Goal: Contribute content

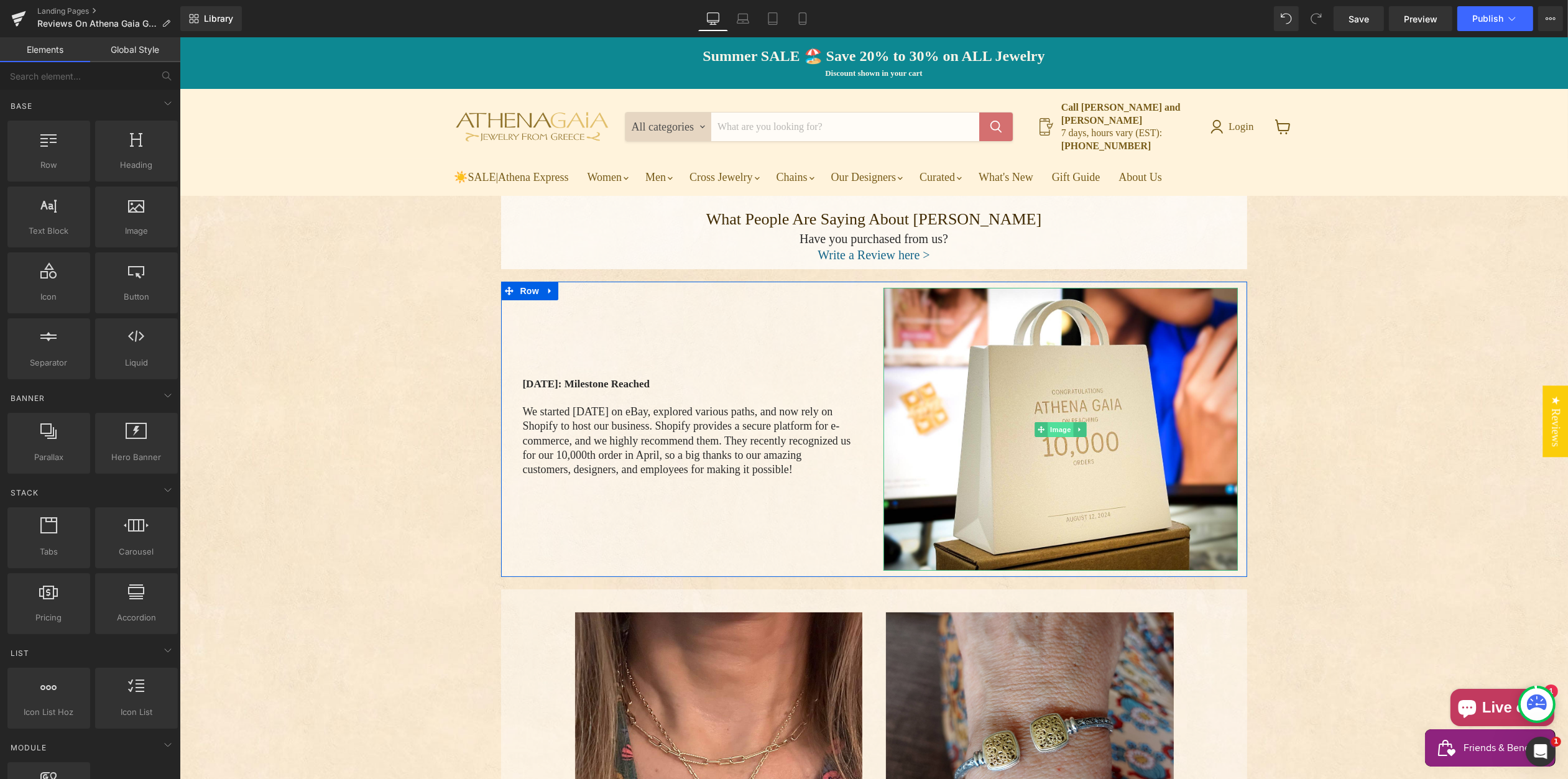
click at [1057, 422] on span "Image" at bounding box center [1059, 429] width 26 height 15
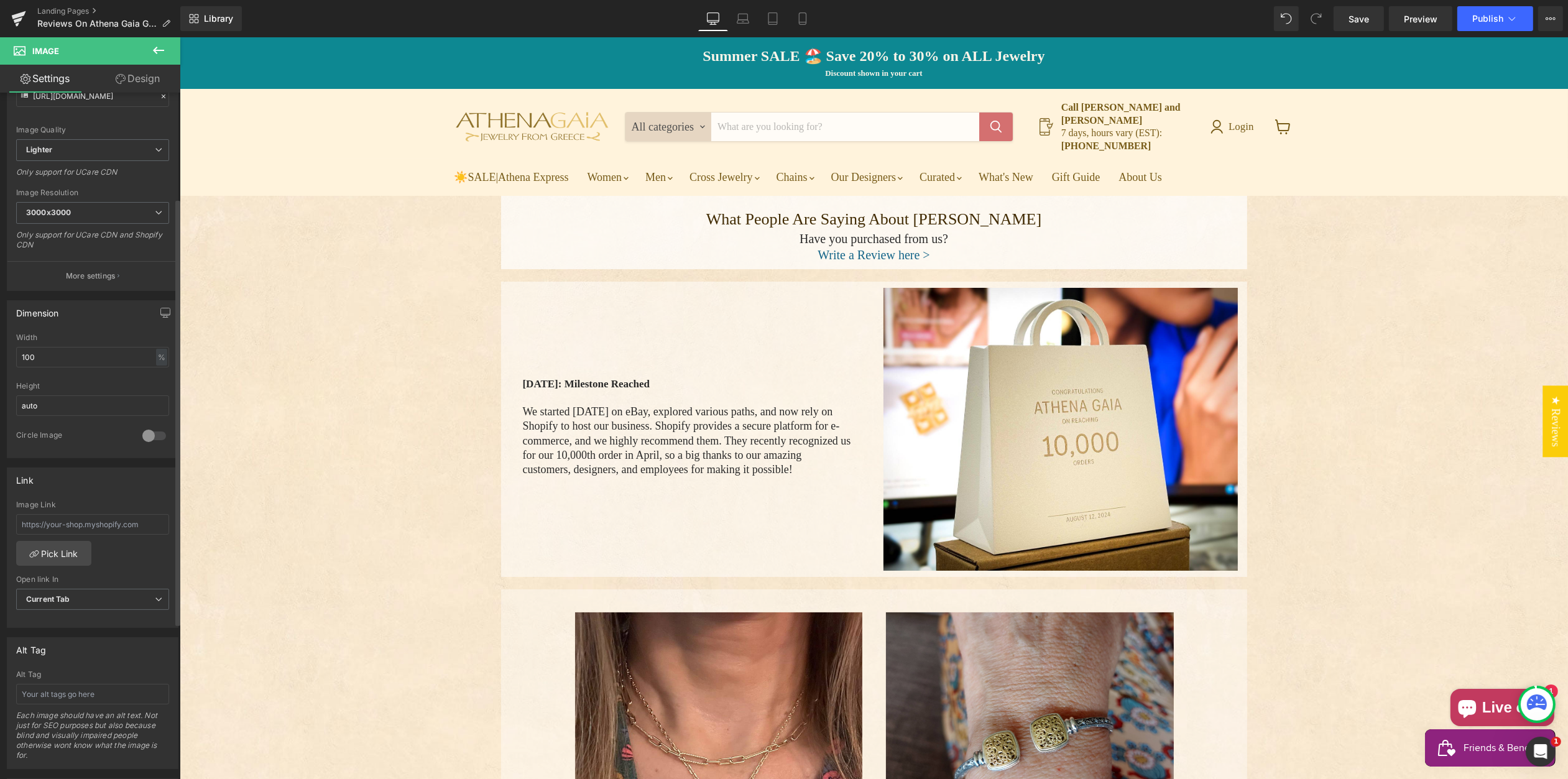
scroll to position [176, 0]
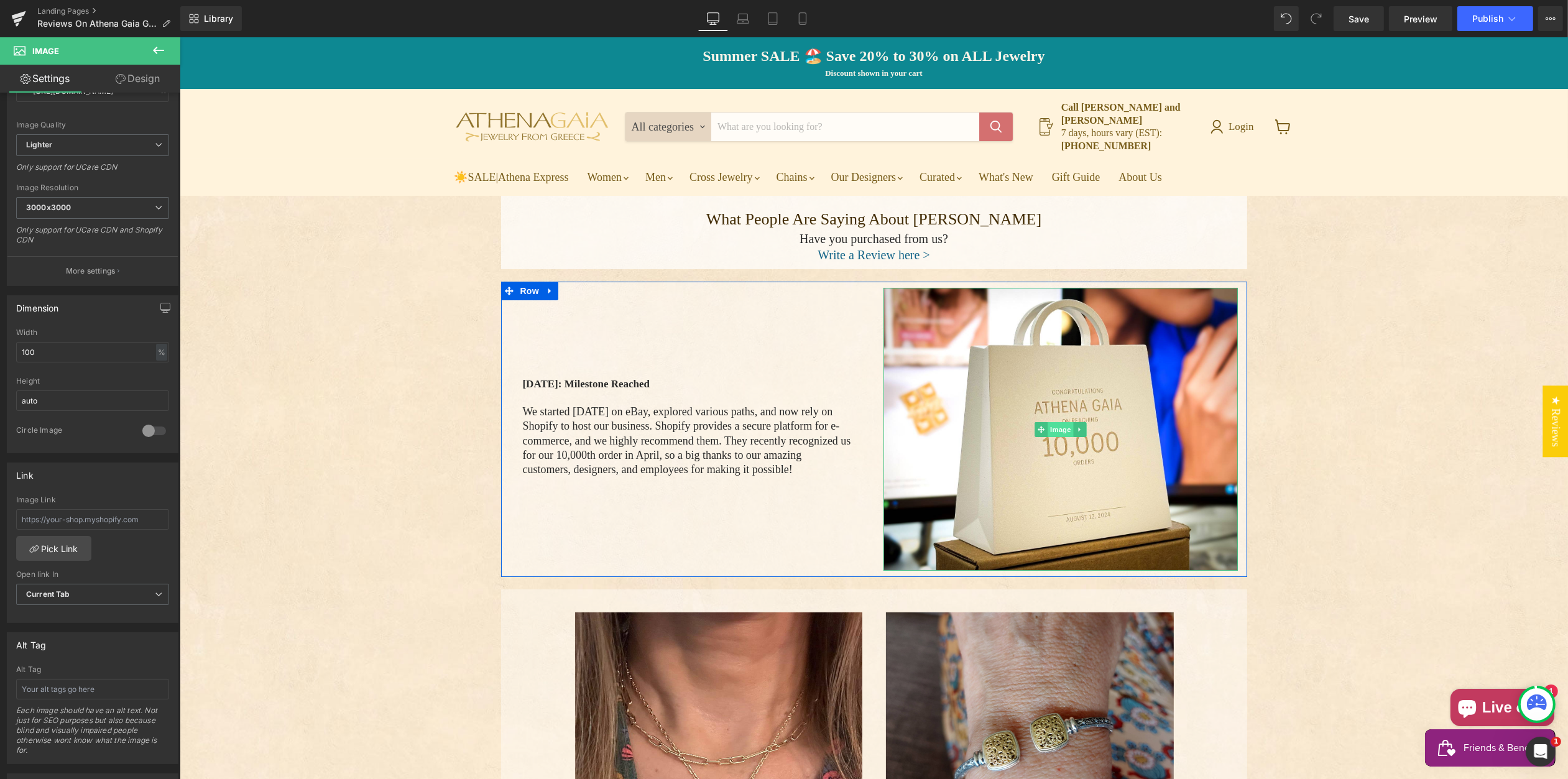
click at [1060, 422] on span "Image" at bounding box center [1059, 429] width 26 height 15
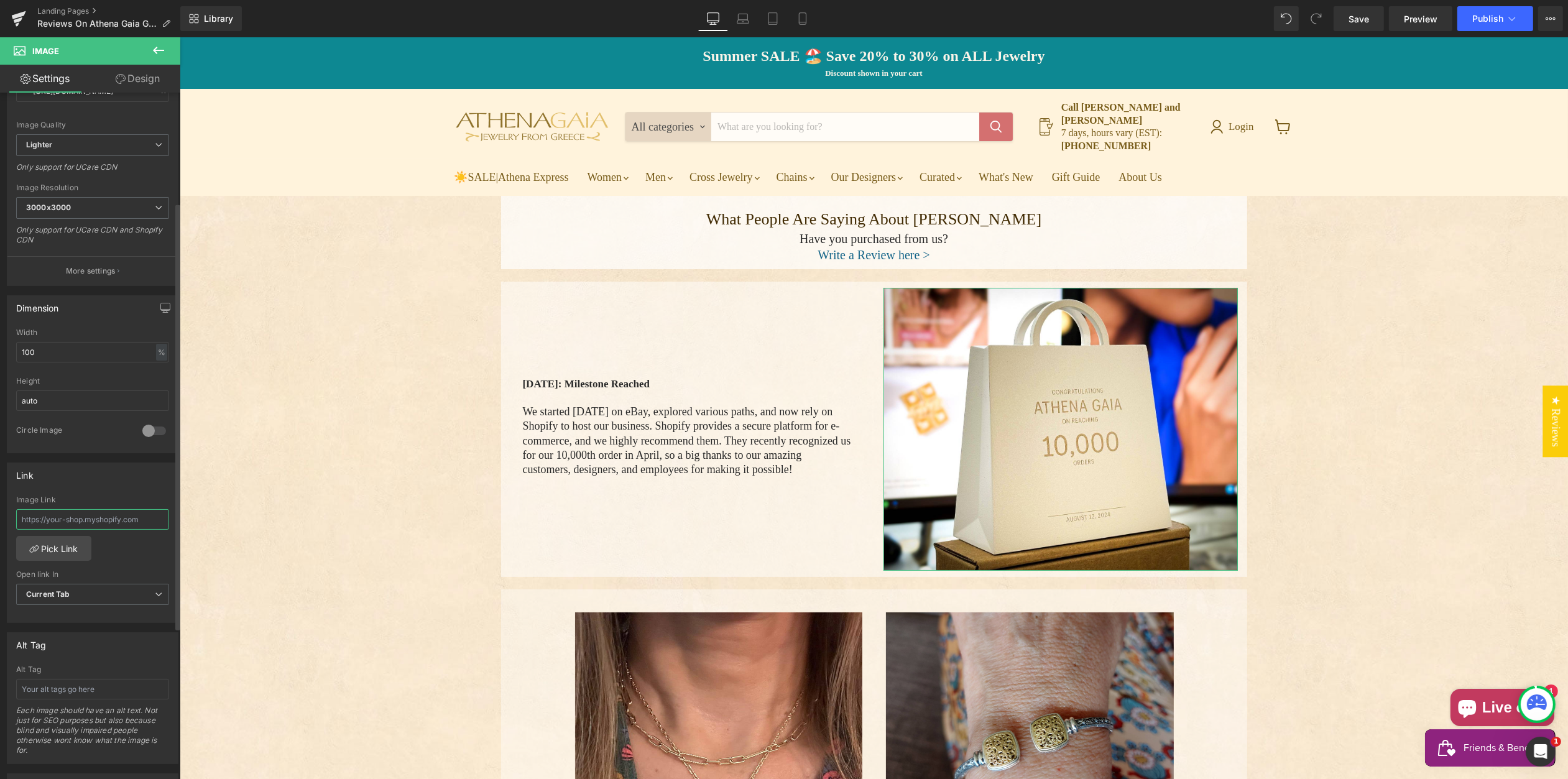
click at [110, 523] on input "text" at bounding box center [92, 520] width 153 height 21
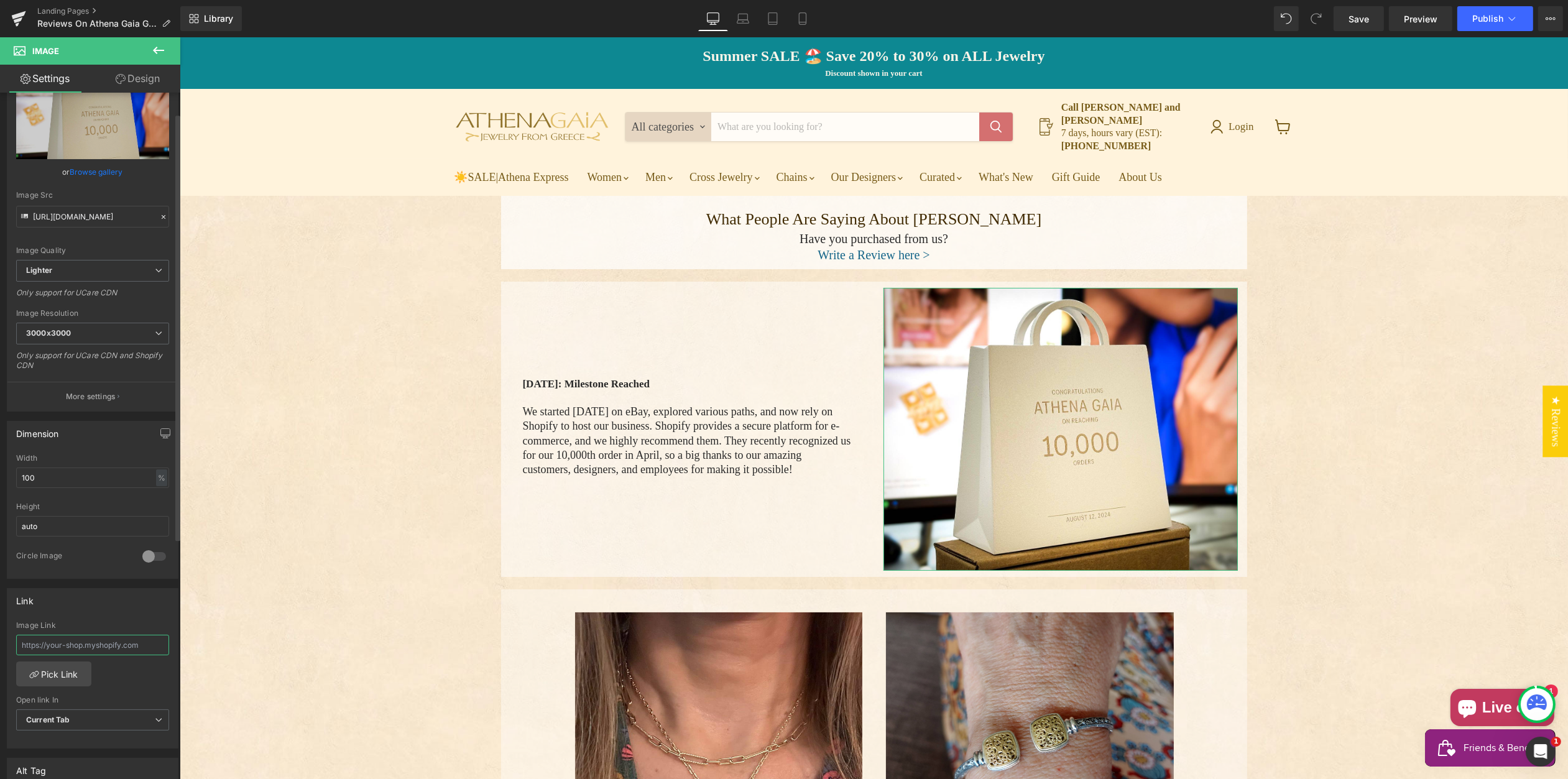
scroll to position [0, 0]
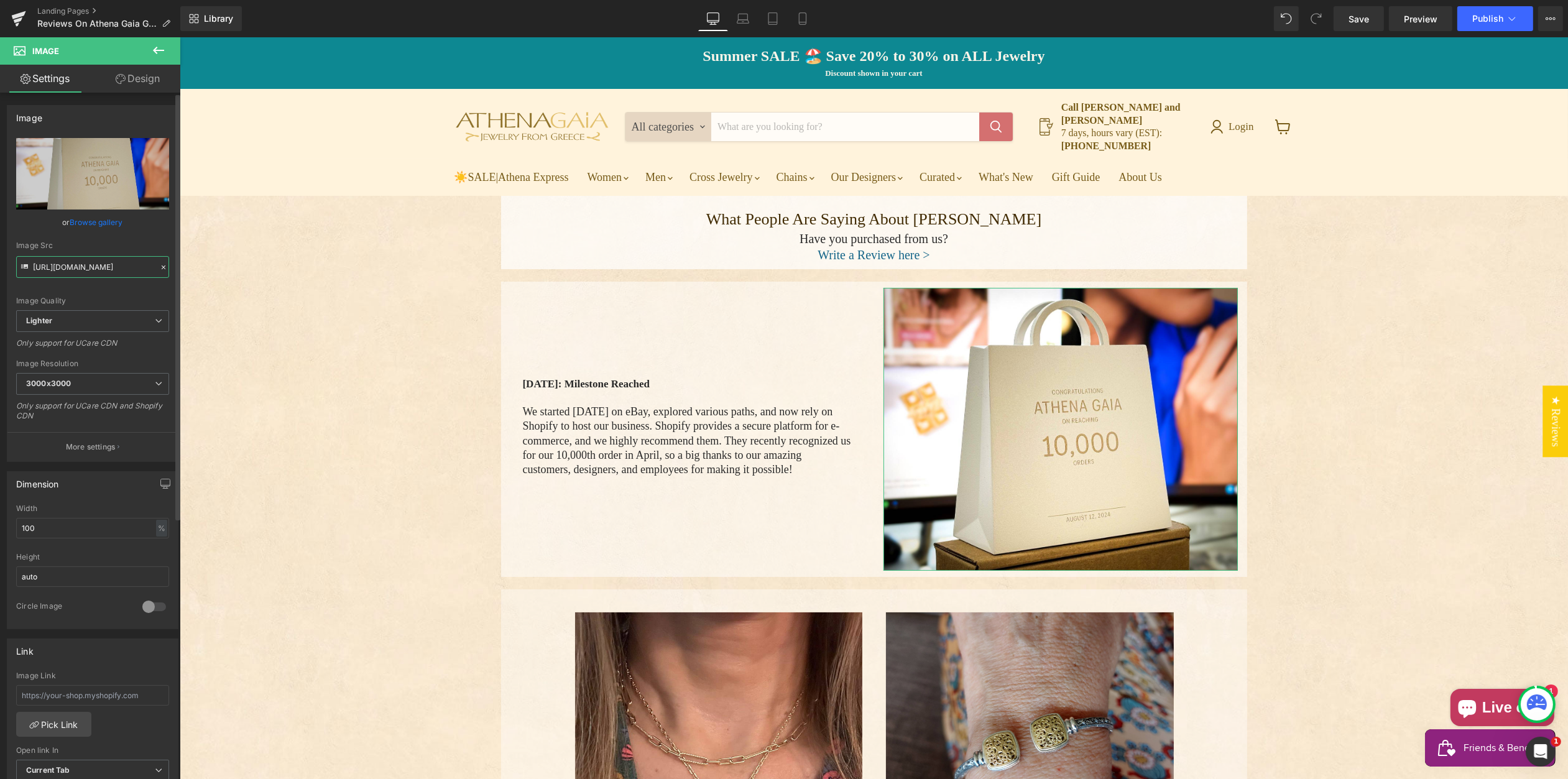
click at [90, 263] on input "[URL][DOMAIN_NAME]" at bounding box center [92, 267] width 153 height 22
click at [90, 264] on input "[URL][DOMAIN_NAME]" at bounding box center [92, 267] width 153 height 22
click at [90, 262] on input "[URL][DOMAIN_NAME]" at bounding box center [92, 267] width 153 height 22
drag, startPoint x: 101, startPoint y: 264, endPoint x: 117, endPoint y: 264, distance: 16.0
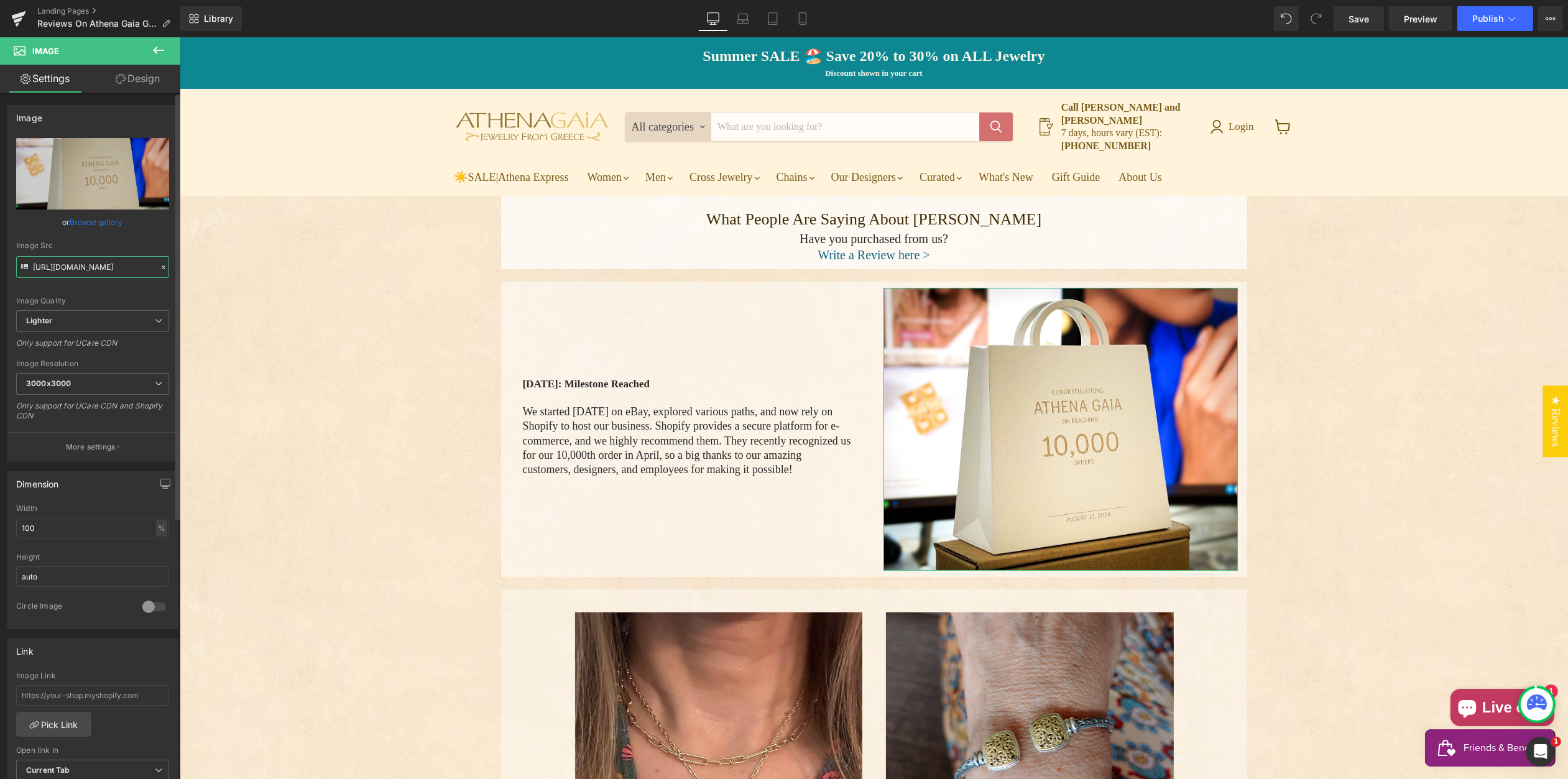
click at [101, 264] on input "[URL][DOMAIN_NAME]" at bounding box center [92, 267] width 153 height 22
drag, startPoint x: 118, startPoint y: 267, endPoint x: 157, endPoint y: 266, distance: 39.0
click at [168, 268] on div "[URL][DOMAIN_NAME] Replace Image Upload image or Browse gallery Image Src [URL]…" at bounding box center [92, 299] width 171 height 323
click at [113, 261] on input "[URL][DOMAIN_NAME]" at bounding box center [92, 267] width 153 height 22
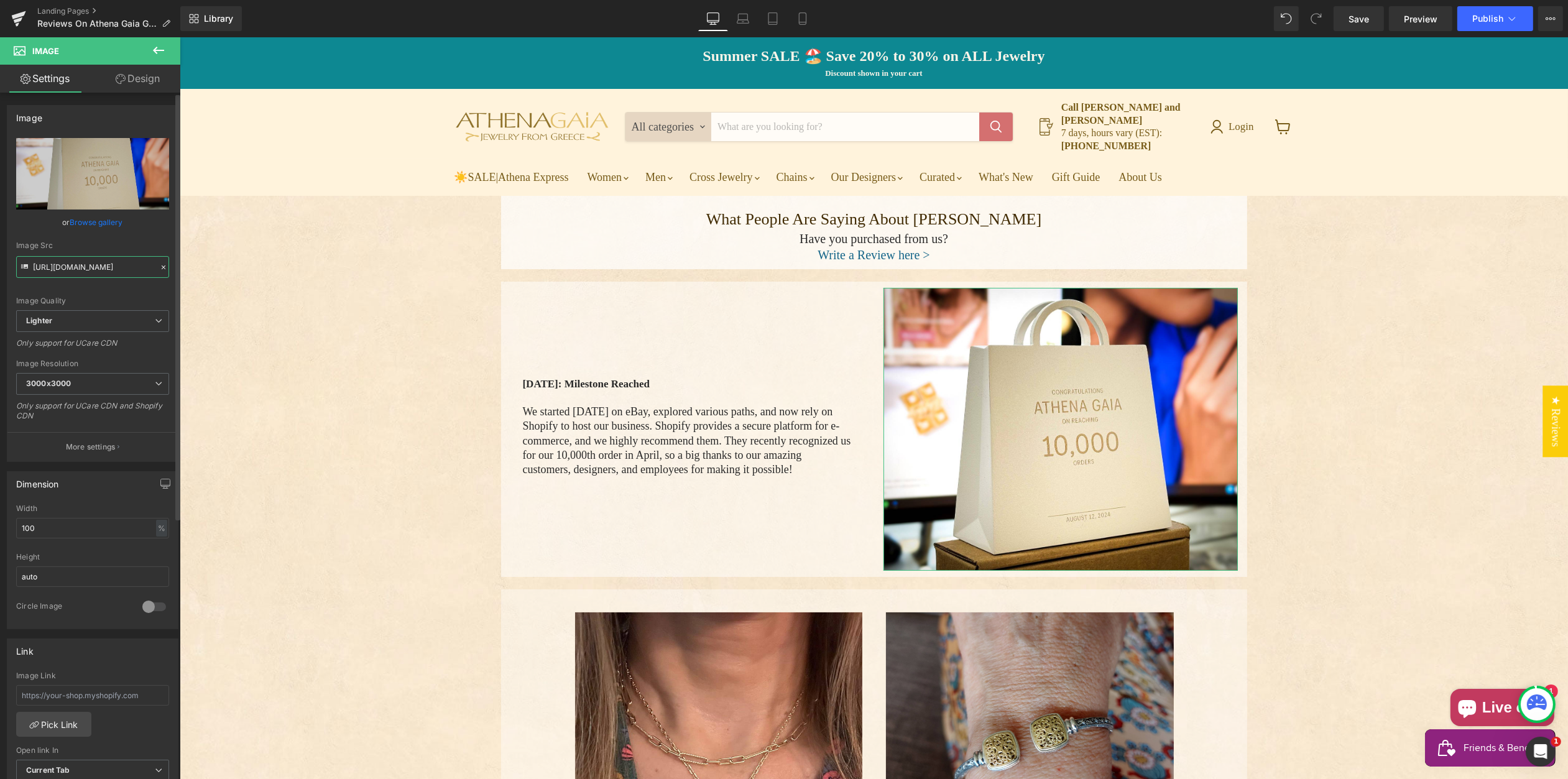
click at [85, 265] on input "[URL][DOMAIN_NAME]" at bounding box center [92, 267] width 153 height 22
click at [83, 262] on input "[URL][DOMAIN_NAME]" at bounding box center [92, 267] width 153 height 22
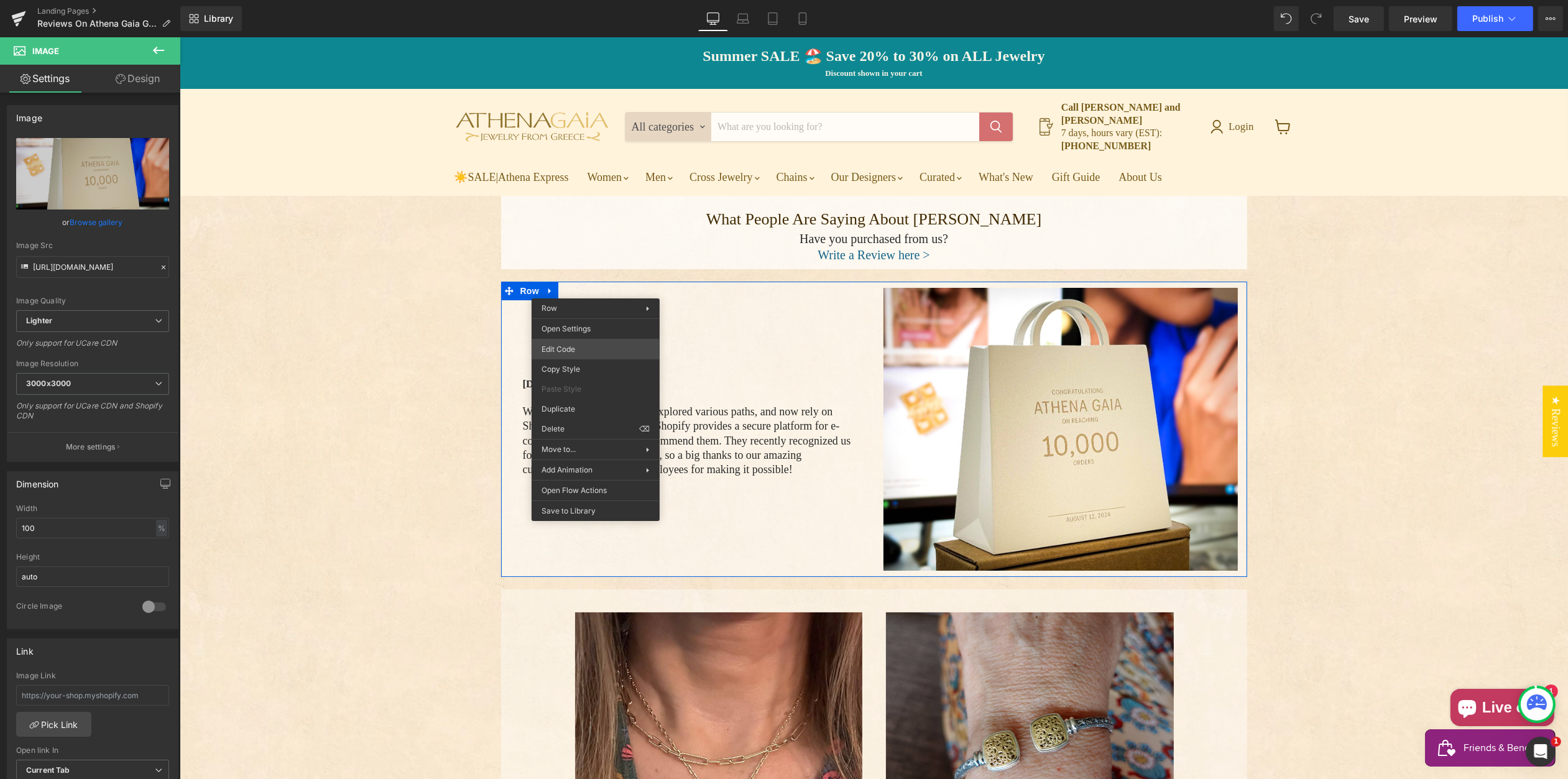
click at [584, 0] on div "Image You are previewing how the will restyle your page. You can not edit Eleme…" at bounding box center [784, 0] width 1568 height 0
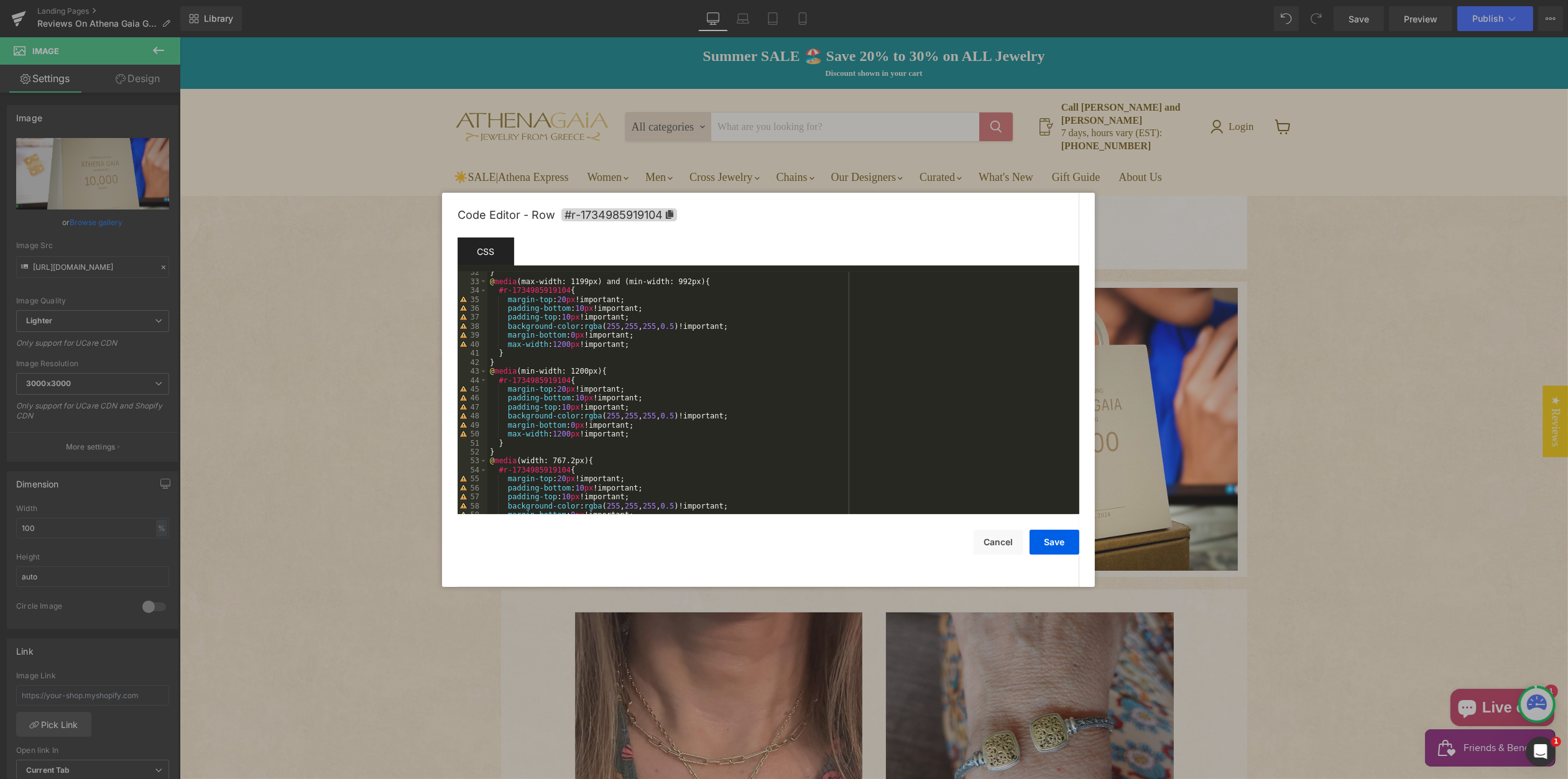
scroll to position [332, 0]
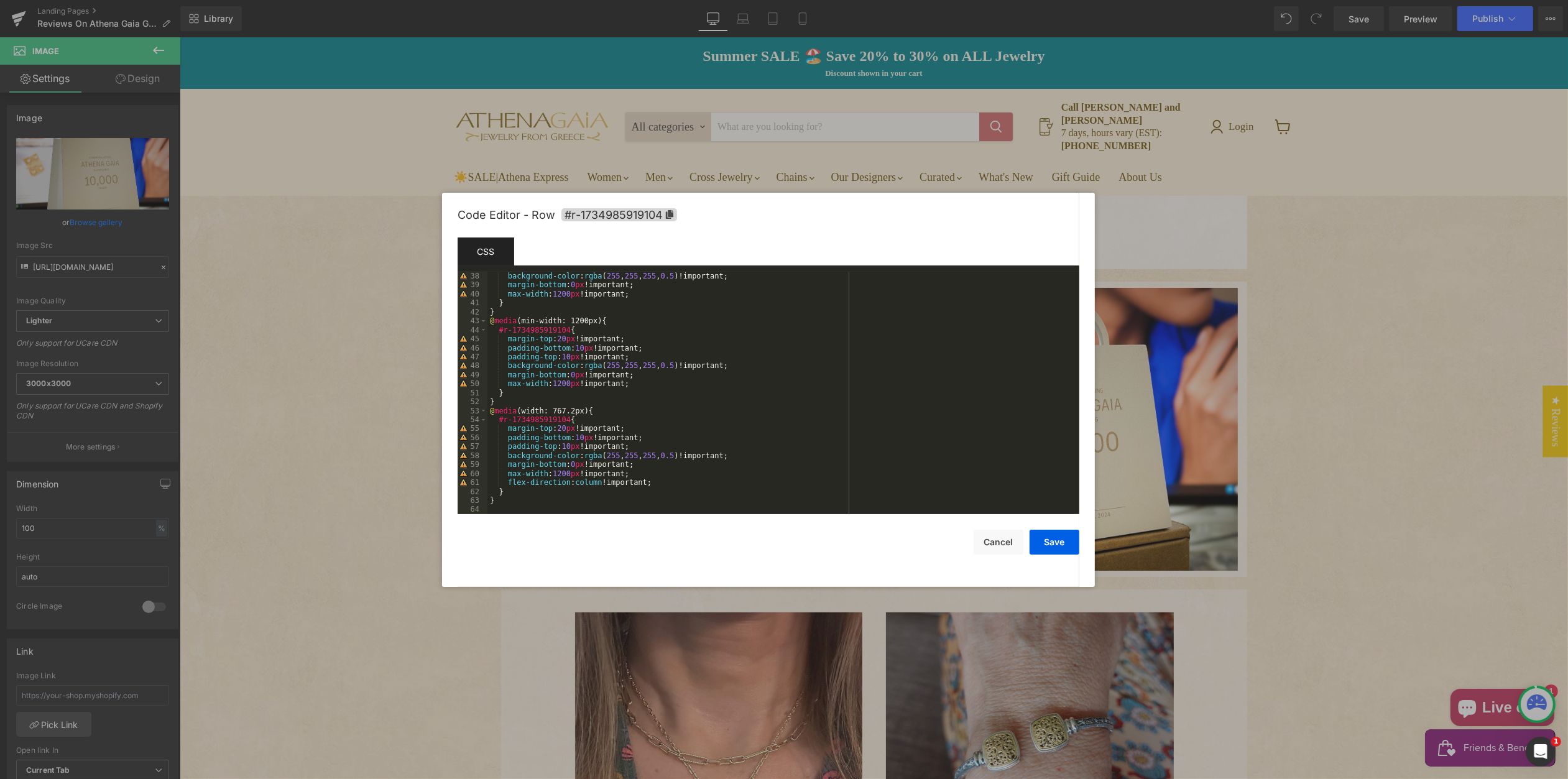
click at [388, 316] on div at bounding box center [784, 389] width 1568 height 779
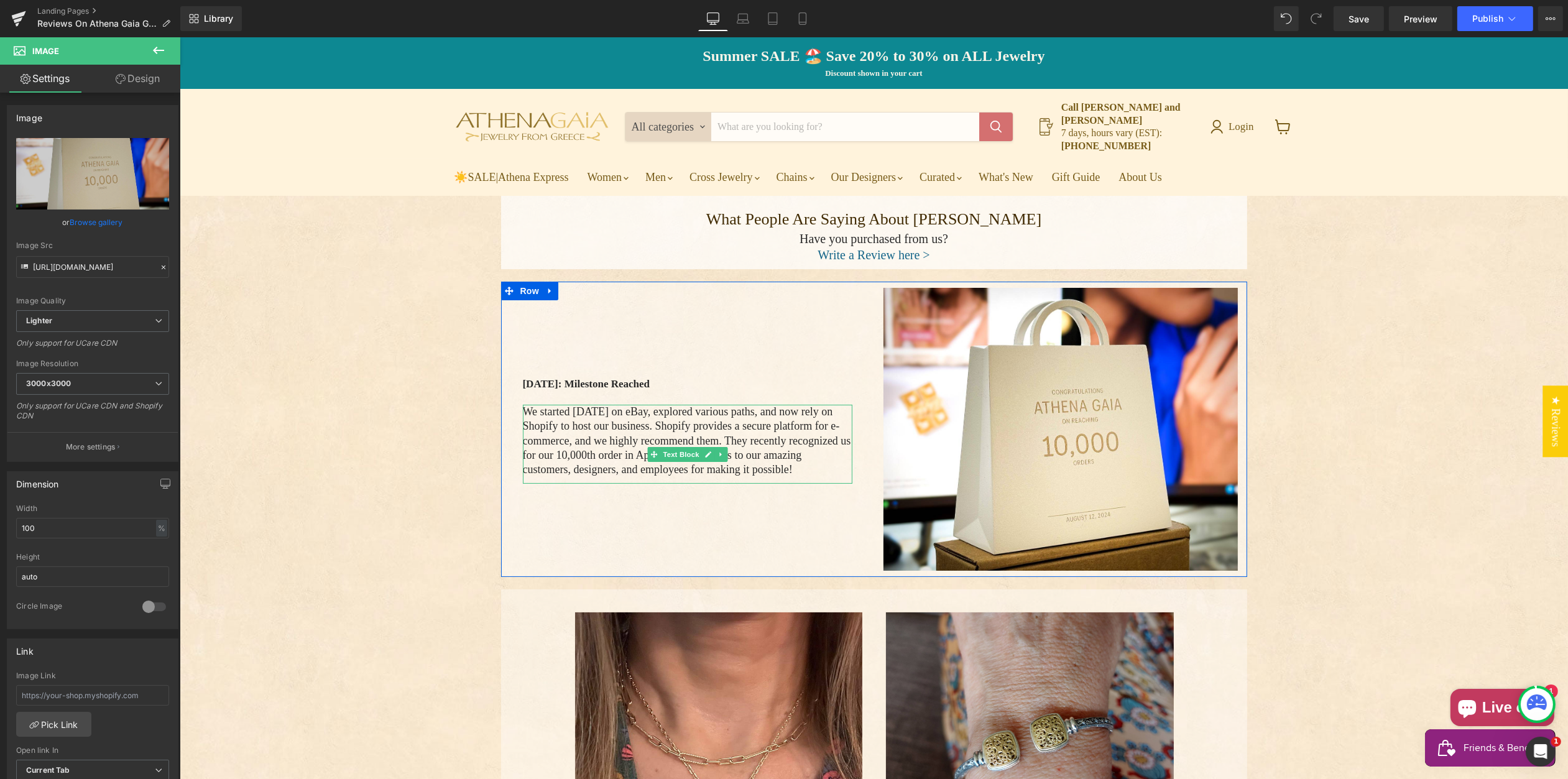
click at [779, 404] on p "We started [DATE] on eBay, explored various paths, and now rely on Shopify to h…" at bounding box center [686, 440] width 329 height 73
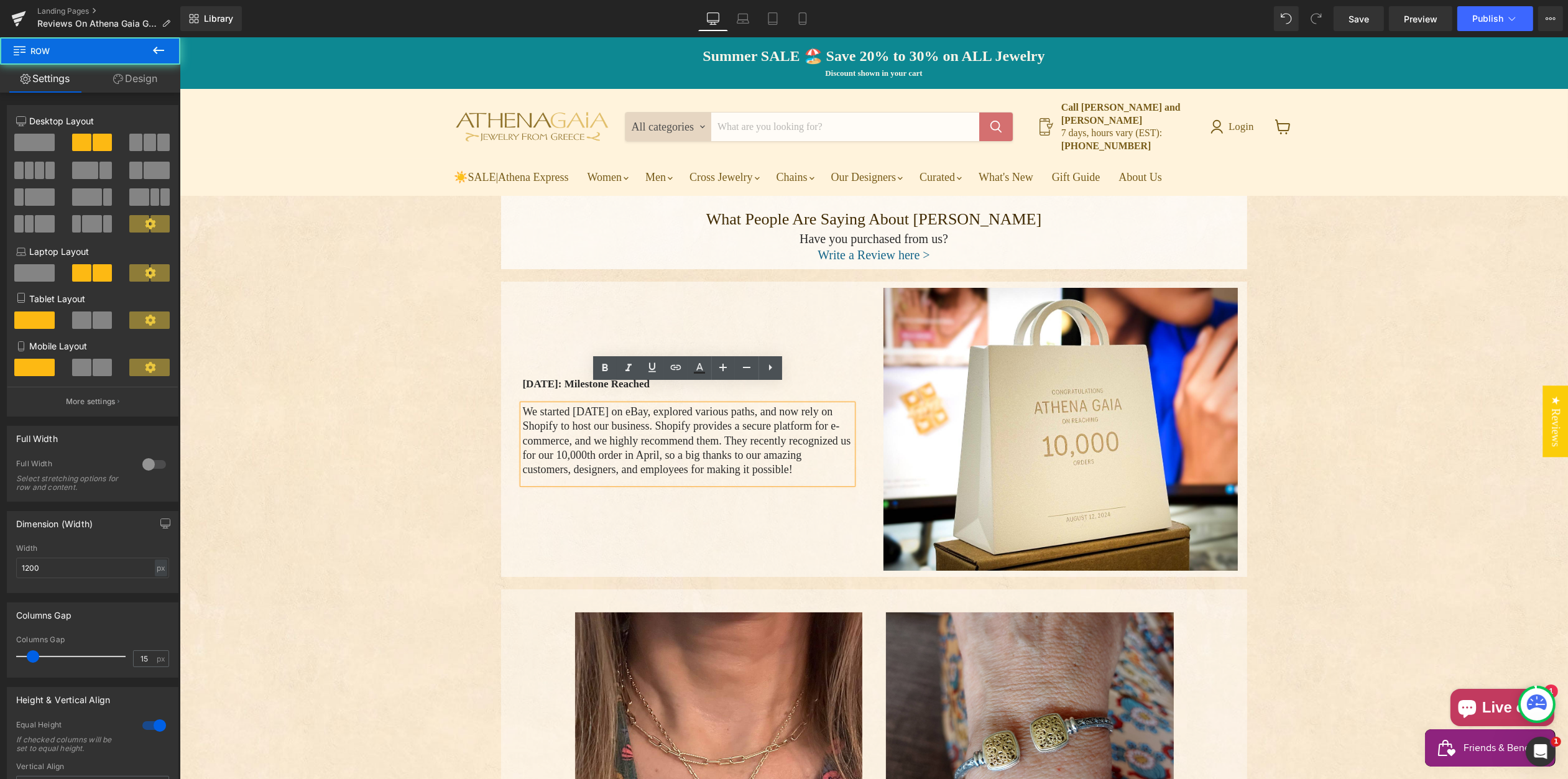
click at [624, 321] on div "[DATE]: Milestone Reached Text Block We started [DATE] on eBay, explored variou…" at bounding box center [687, 428] width 373 height 282
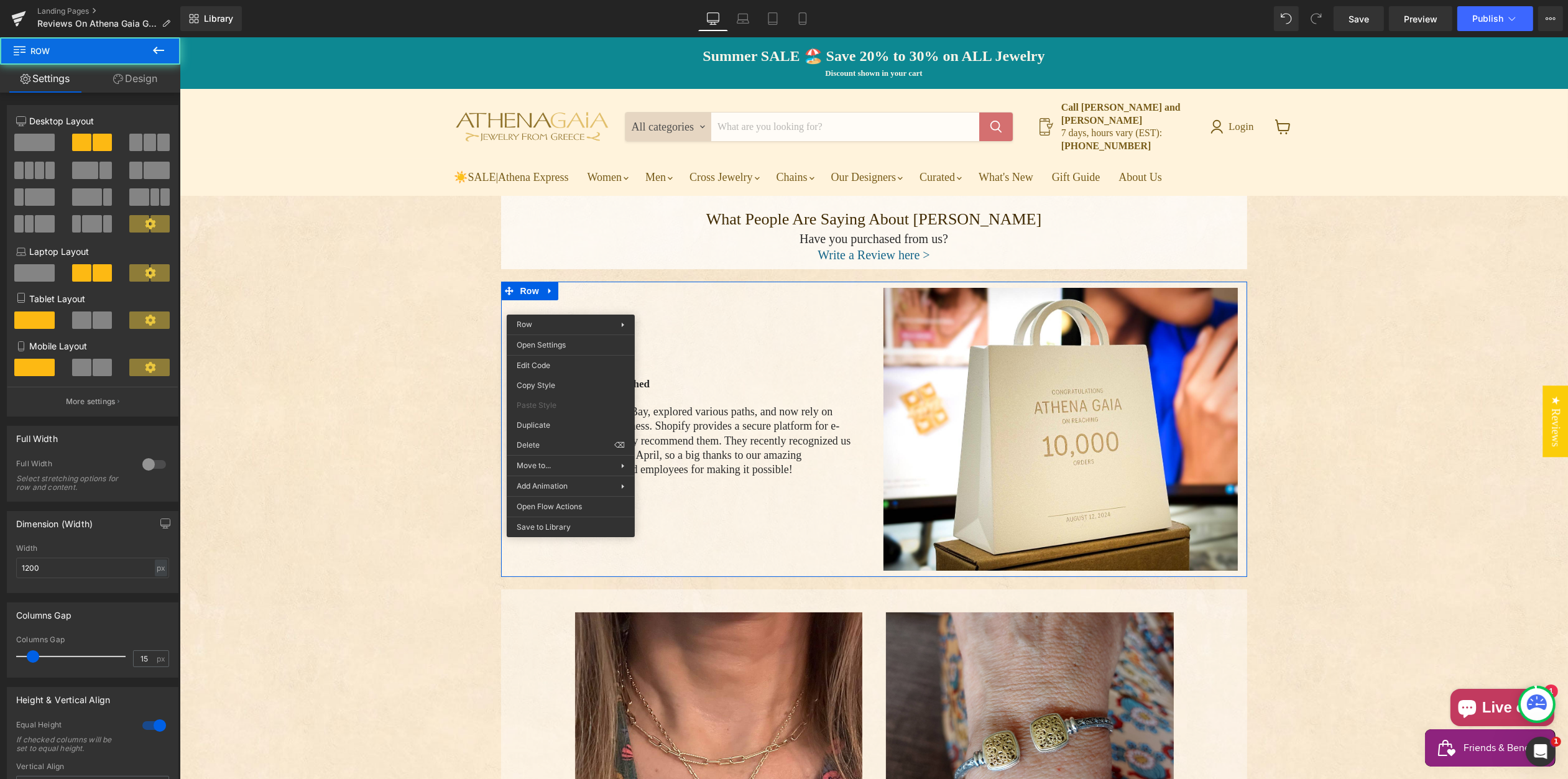
drag, startPoint x: 570, startPoint y: 305, endPoint x: 577, endPoint y: 306, distance: 7.1
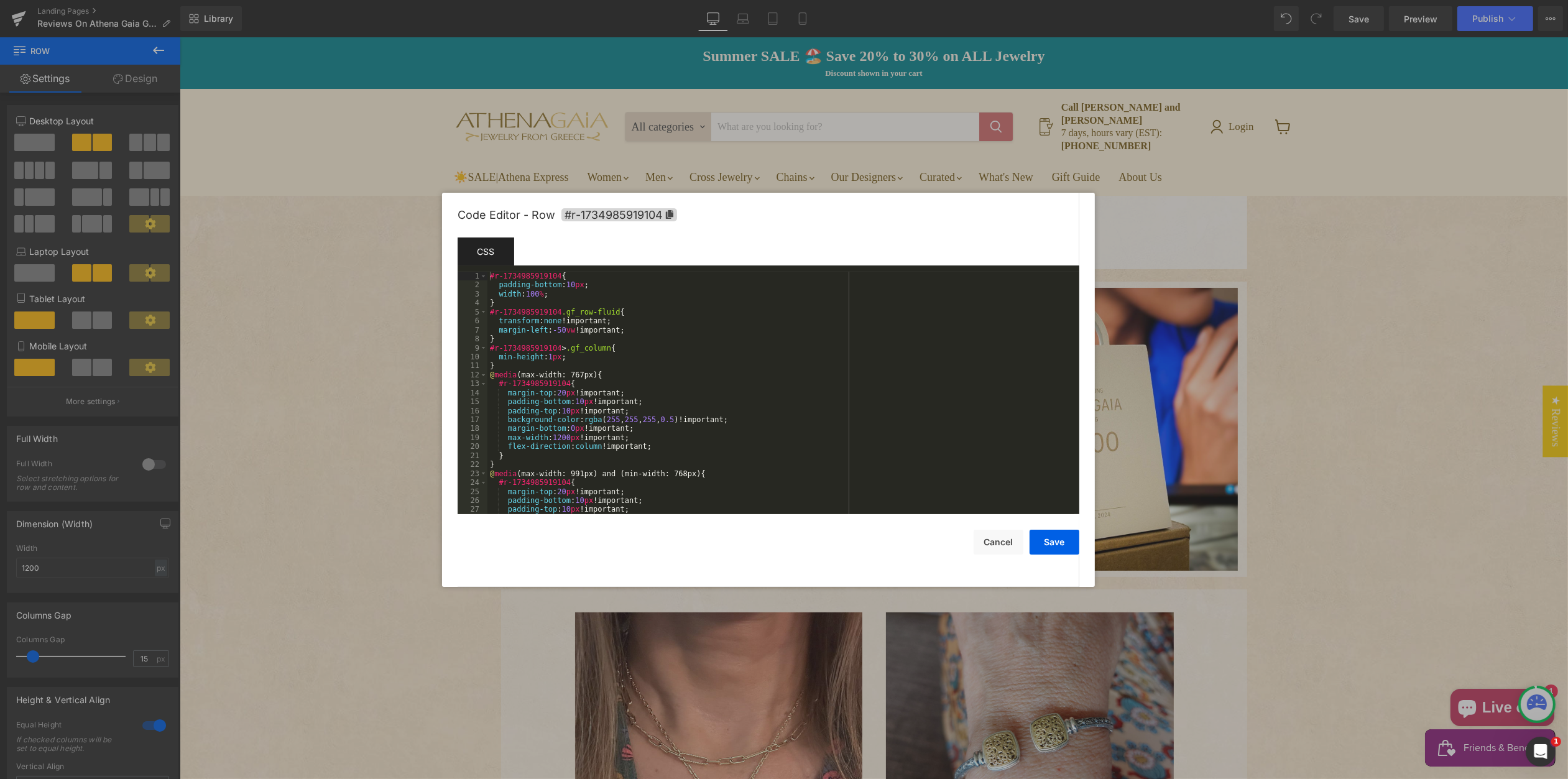
click at [562, 0] on div "Image You are previewing how the will restyle your page. You can not edit Eleme…" at bounding box center [784, 0] width 1568 height 0
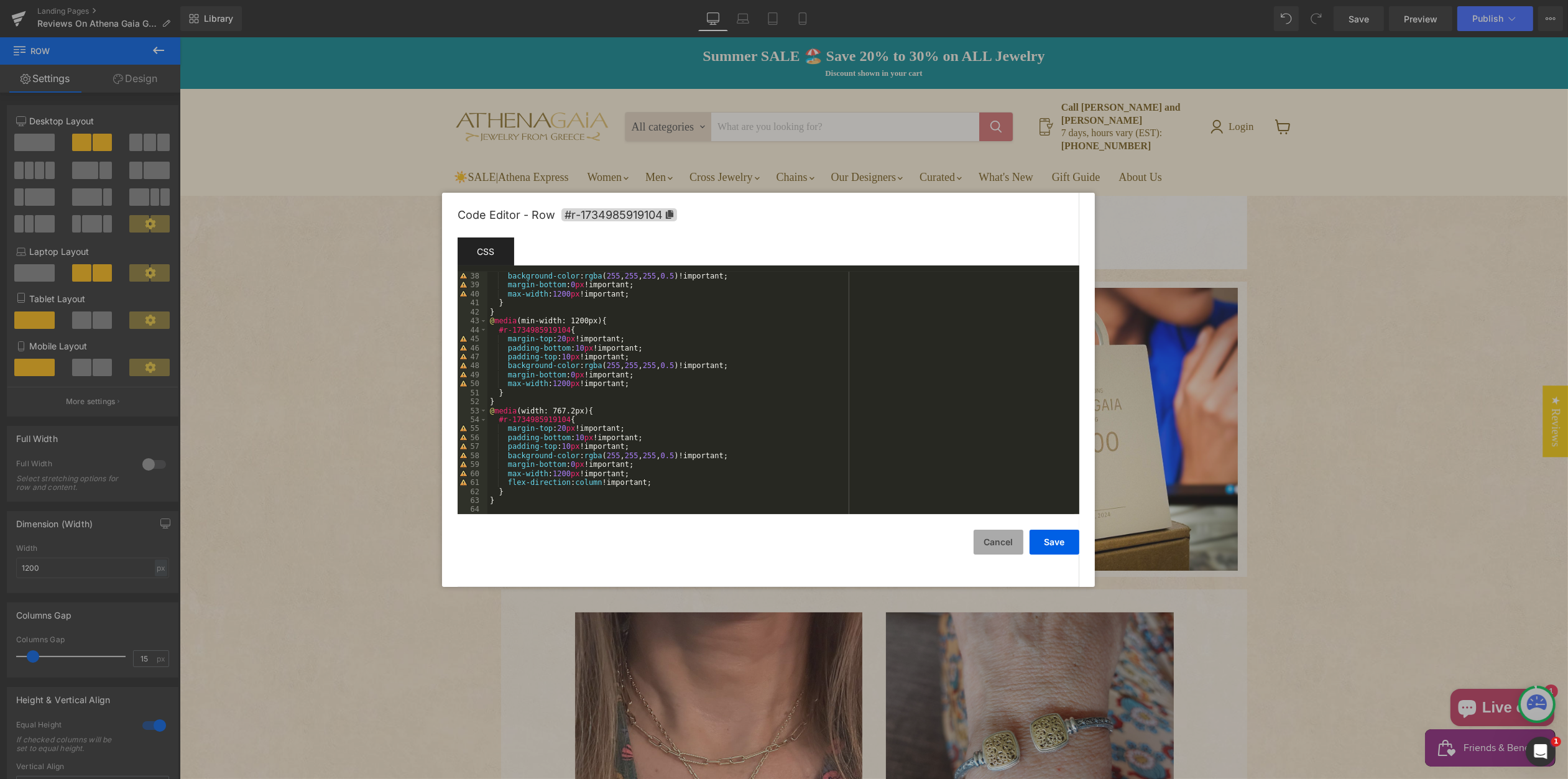
click at [995, 544] on button "Cancel" at bounding box center [999, 541] width 50 height 25
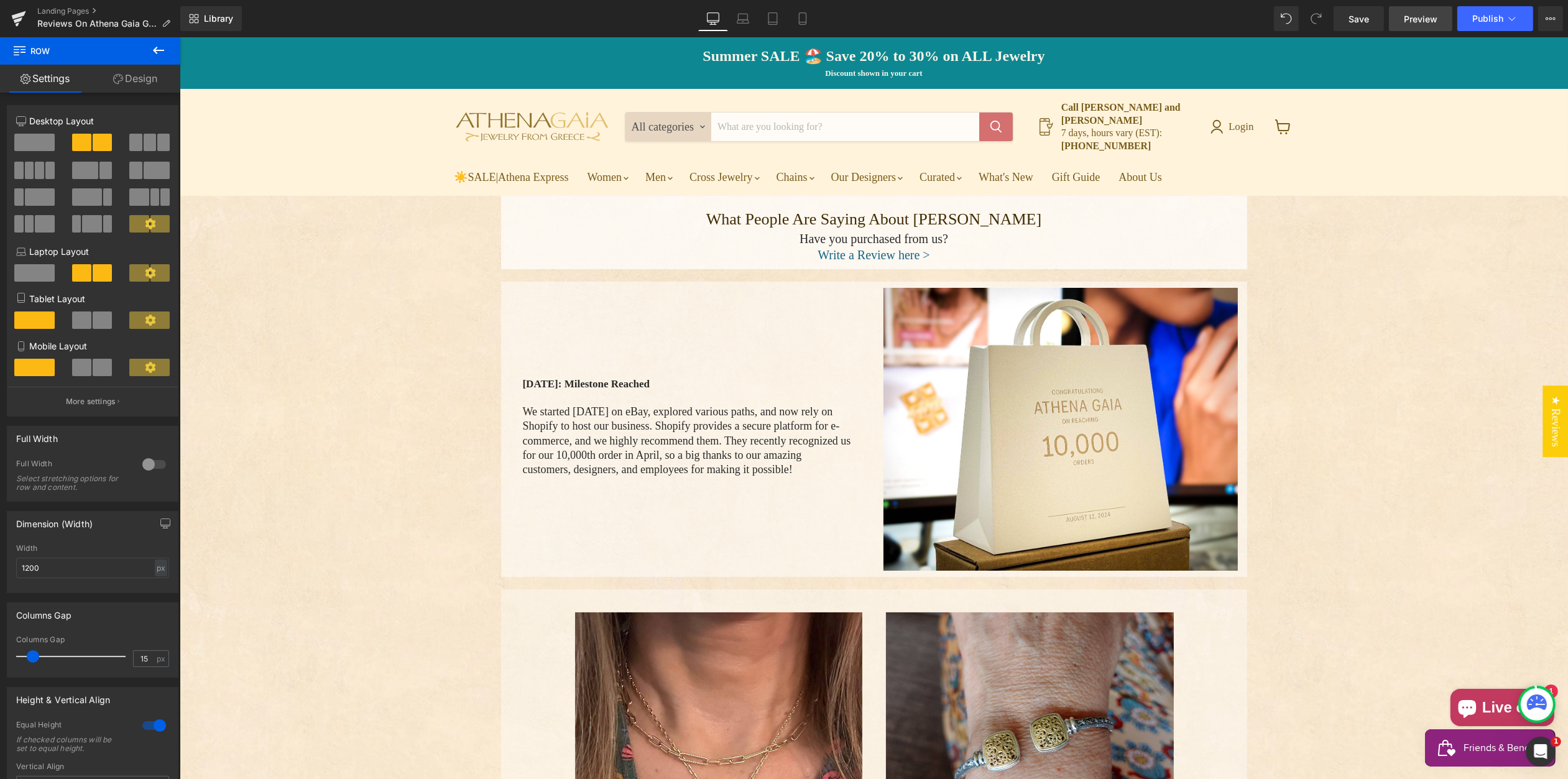
click at [1424, 16] on span "Preview" at bounding box center [1421, 19] width 34 height 13
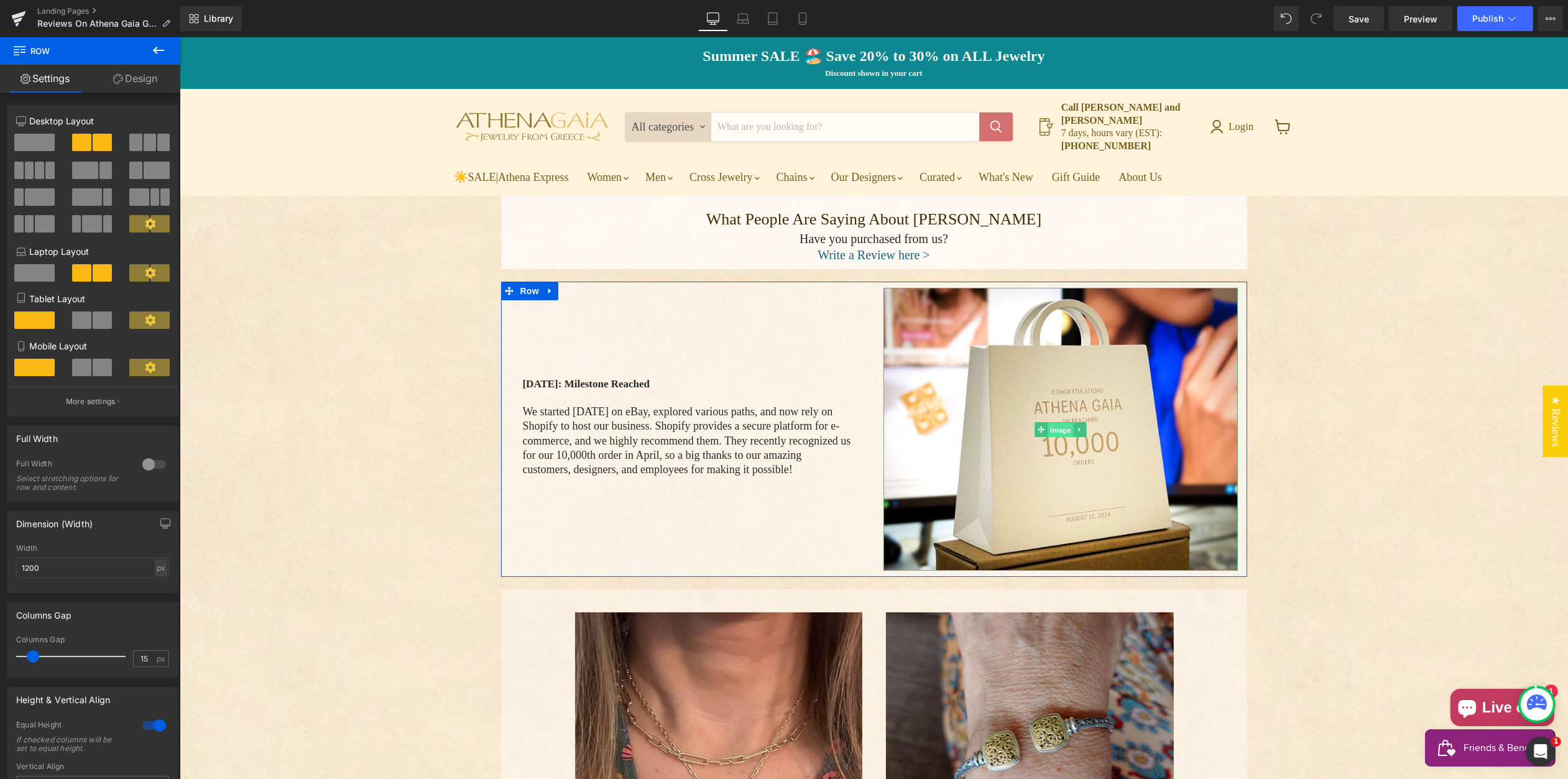
click at [1057, 422] on span "Image" at bounding box center [1059, 429] width 26 height 15
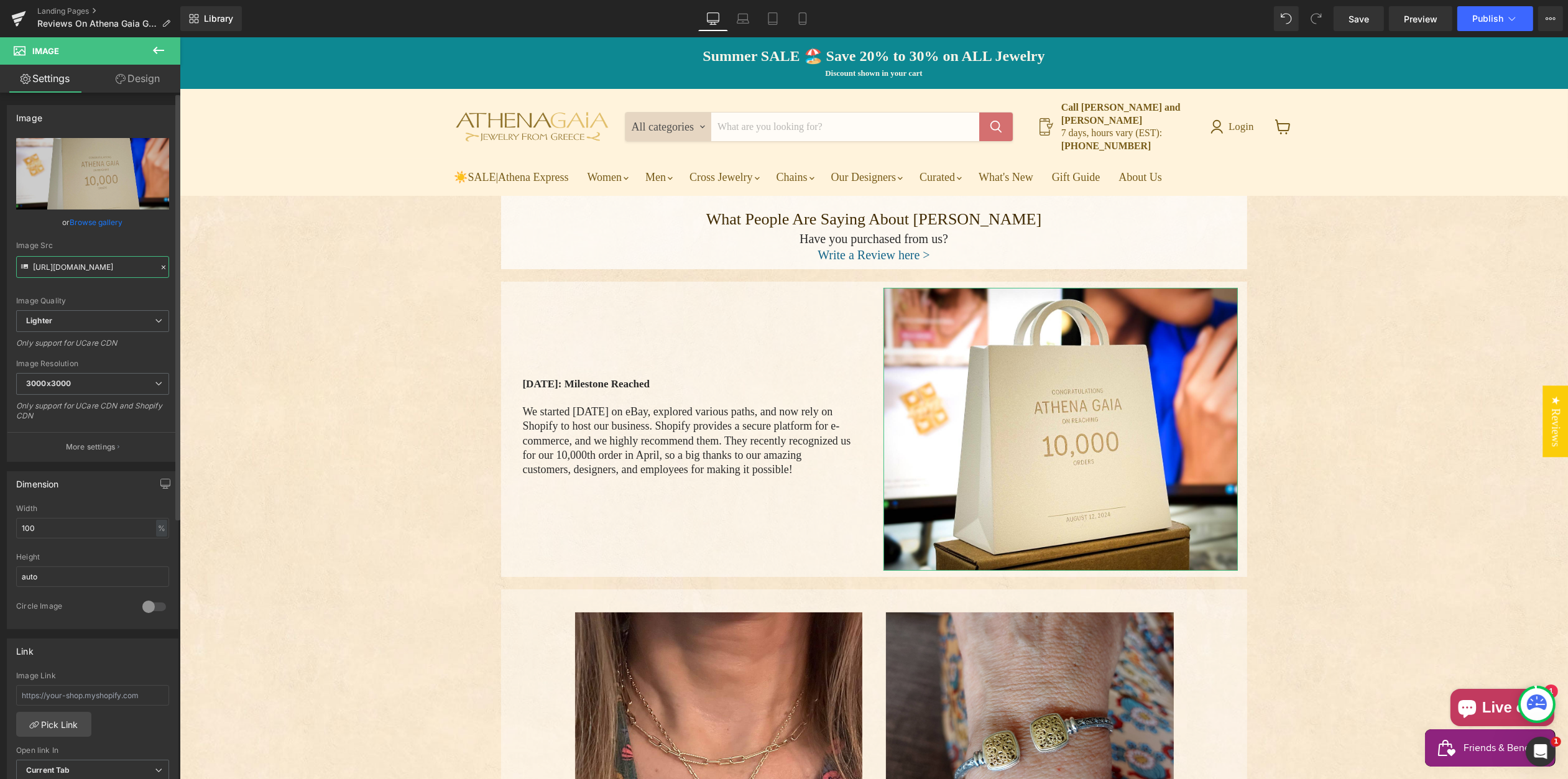
click at [76, 266] on input "[URL][DOMAIN_NAME]" at bounding box center [92, 267] width 153 height 22
click at [74, 265] on input "[URL][DOMAIN_NAME]" at bounding box center [92, 267] width 153 height 22
